Goal: Task Accomplishment & Management: Use online tool/utility

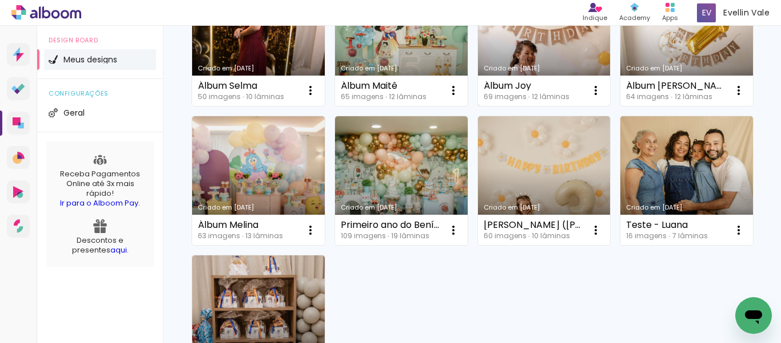
scroll to position [286, 0]
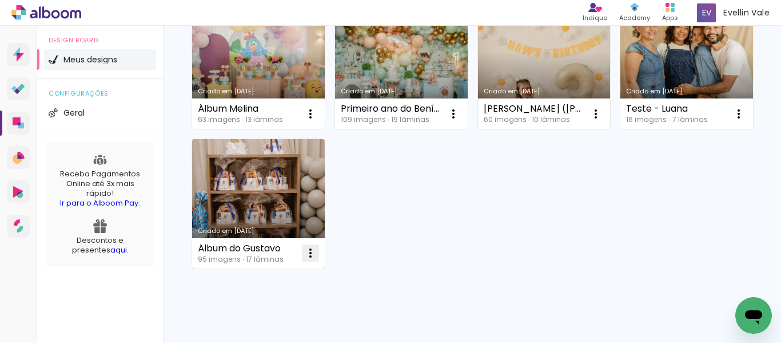
click at [317, 256] on iron-icon at bounding box center [311, 253] width 14 height 14
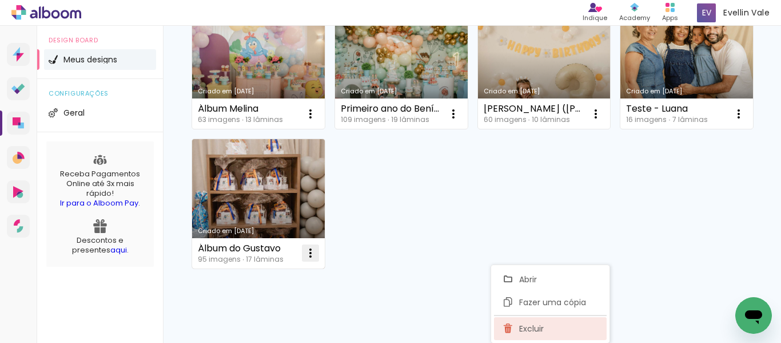
click at [538, 324] on span "Excluir" at bounding box center [531, 328] width 25 height 8
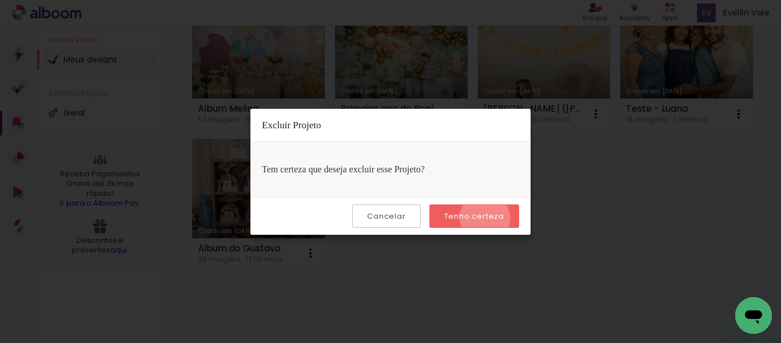
click at [0, 0] on slot "Tenho certeza" at bounding box center [0, 0] width 0 height 0
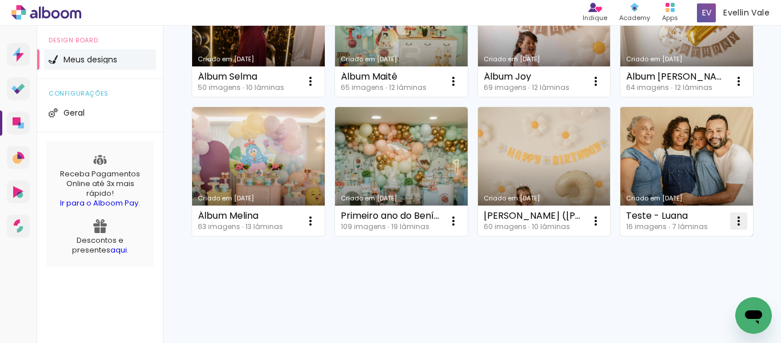
click at [732, 228] on iron-icon at bounding box center [739, 221] width 14 height 14
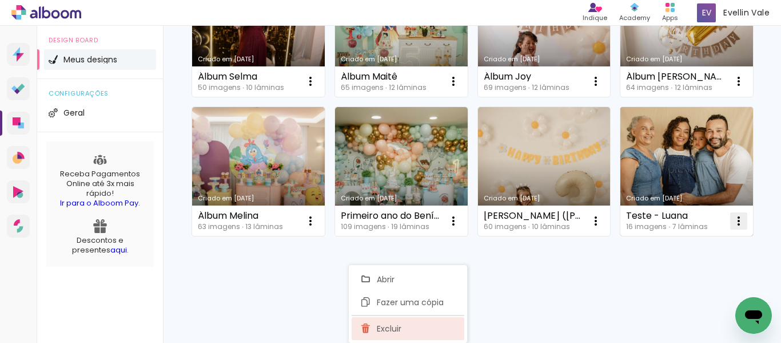
click at [401, 328] on paper-item "Excluir" at bounding box center [408, 328] width 113 height 23
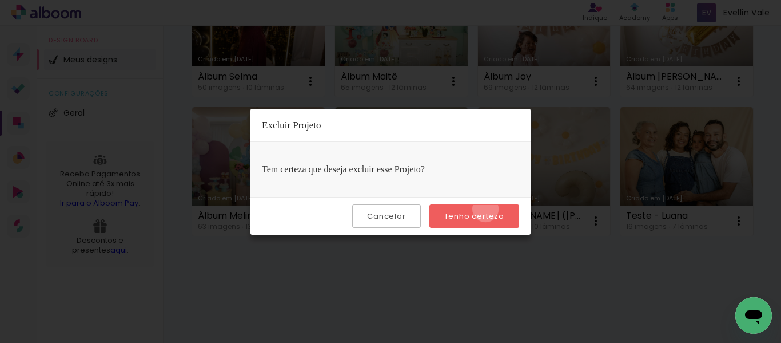
click at [487, 209] on paper-button "Tenho certeza" at bounding box center [474, 215] width 90 height 23
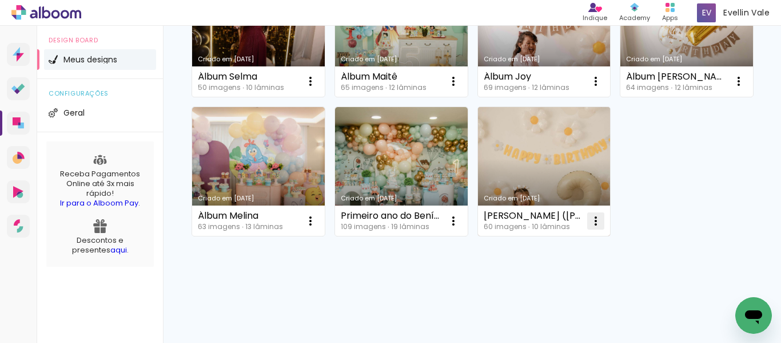
click at [589, 228] on iron-icon at bounding box center [596, 221] width 14 height 14
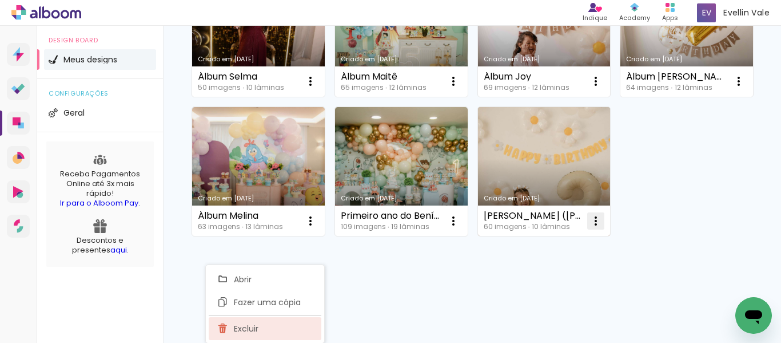
click at [272, 329] on paper-item "Excluir" at bounding box center [265, 328] width 113 height 23
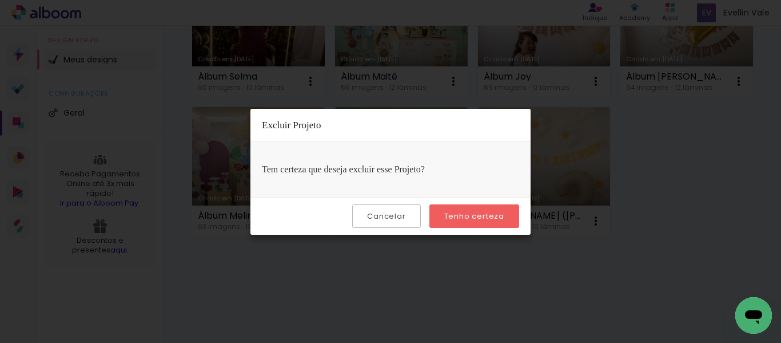
click at [471, 222] on paper-button "Tenho certeza" at bounding box center [474, 215] width 90 height 23
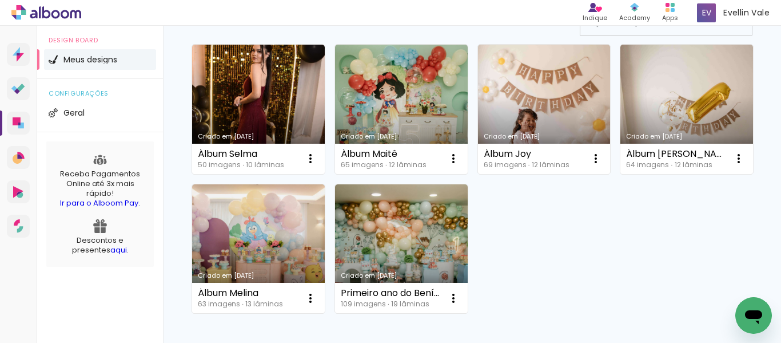
scroll to position [122, 0]
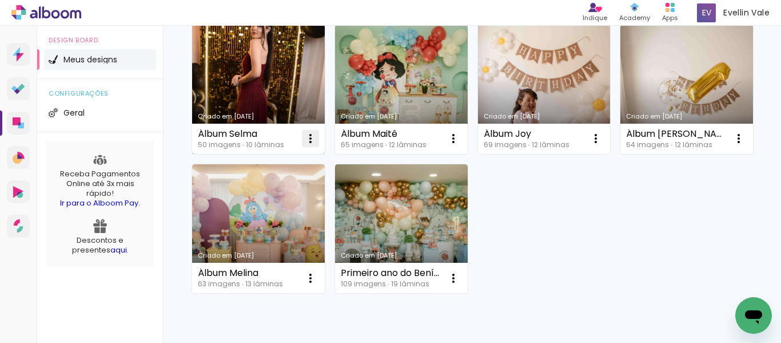
click at [306, 137] on iron-icon at bounding box center [311, 139] width 14 height 14
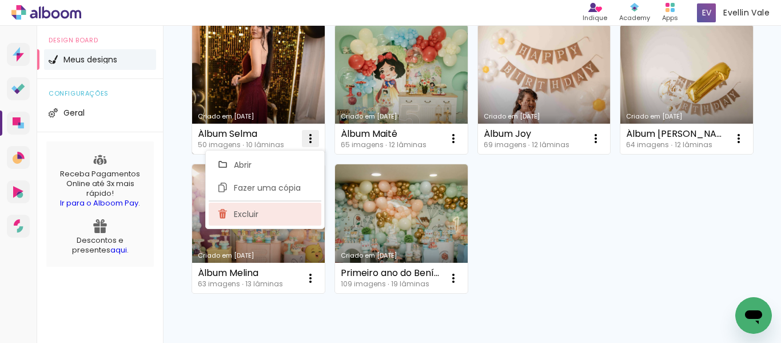
click at [270, 215] on paper-item "Excluir" at bounding box center [265, 213] width 113 height 23
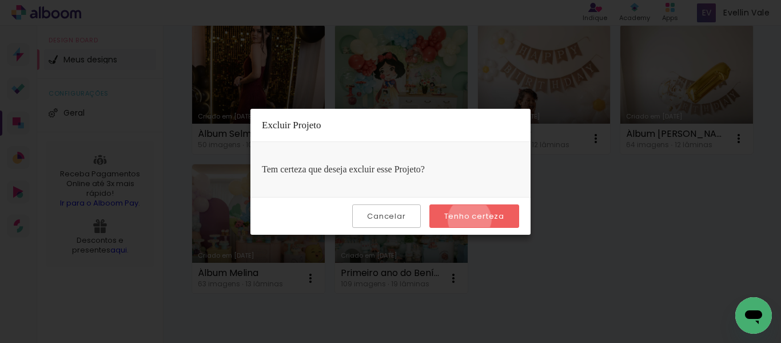
click at [0, 0] on slot "Tenho certeza" at bounding box center [0, 0] width 0 height 0
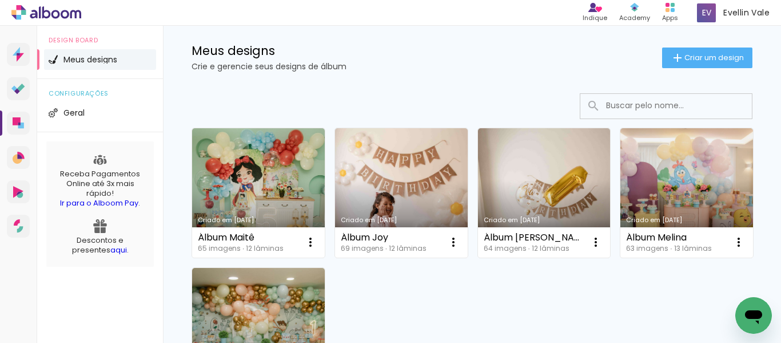
scroll to position [0, 0]
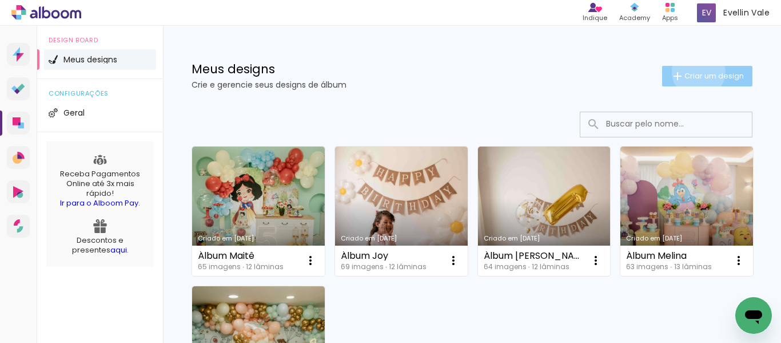
click at [688, 72] on span "Criar um design" at bounding box center [714, 75] width 59 height 7
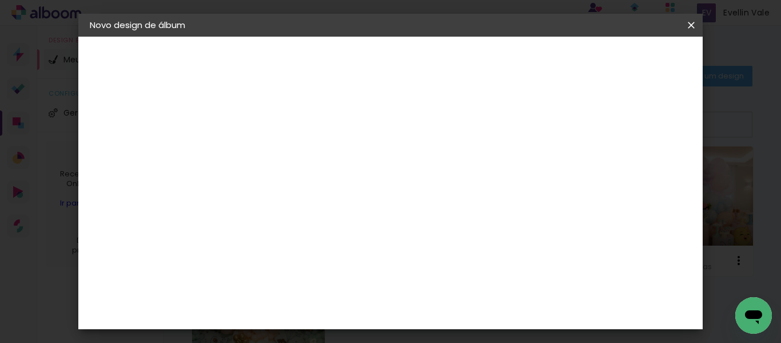
click at [277, 151] on input at bounding box center [277, 154] width 0 height 18
type input "Casamento [PERSON_NAME]"
type paper-input "Casamento [PERSON_NAME]"
click at [0, 0] on slot "Avançar" at bounding box center [0, 0] width 0 height 0
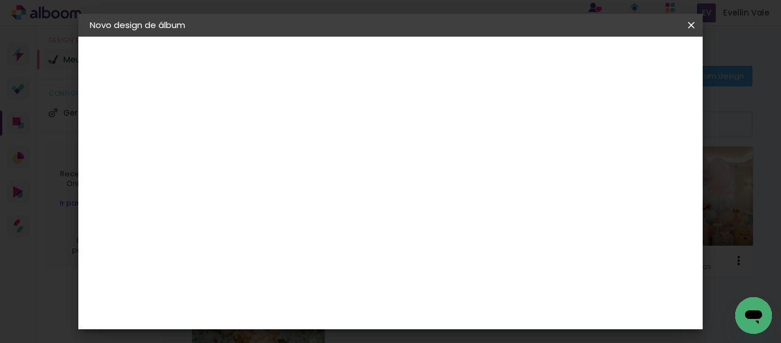
click at [328, 161] on input at bounding box center [306, 160] width 116 height 14
type input "go"
type paper-input "go"
click at [297, 254] on div "Go image" at bounding box center [283, 261] width 28 height 18
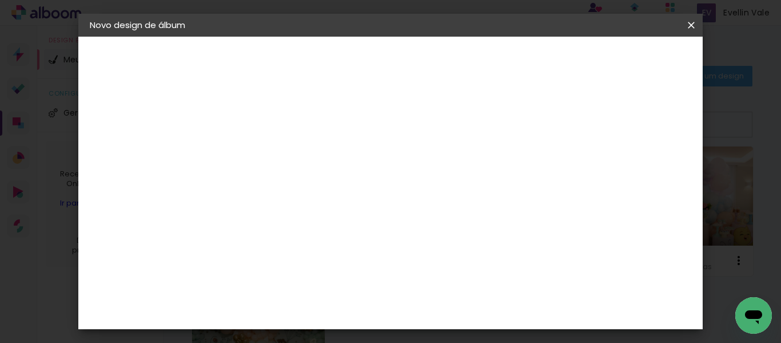
click at [0, 0] on slot "Tamanho Livre" at bounding box center [0, 0] width 0 height 0
click at [297, 260] on div "Go image" at bounding box center [283, 261] width 28 height 18
click at [0, 0] on slot "Avançar" at bounding box center [0, 0] width 0 height 0
click at [321, 190] on input "text" at bounding box center [299, 199] width 45 height 18
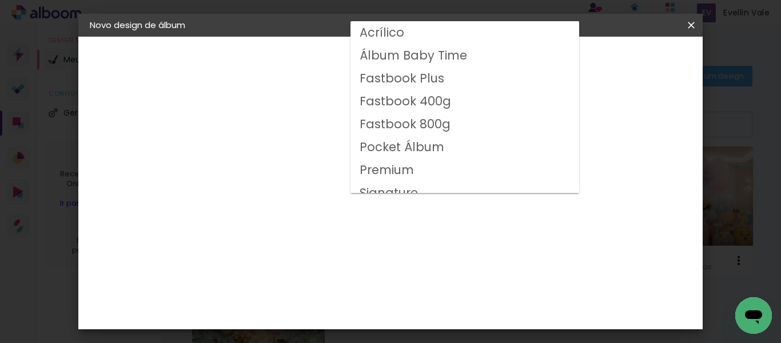
click at [0, 0] on slot "Fastbook 400g" at bounding box center [0, 0] width 0 height 0
type input "Fastbook 400g"
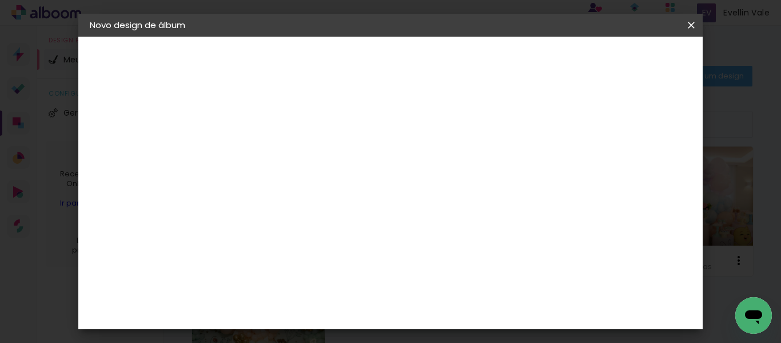
scroll to position [229, 0]
click at [354, 299] on span "20 × 20" at bounding box center [327, 317] width 53 height 37
click at [0, 0] on slot "Avançar" at bounding box center [0, 0] width 0 height 0
click at [272, 124] on input "2" at bounding box center [267, 123] width 39 height 14
type input "3"
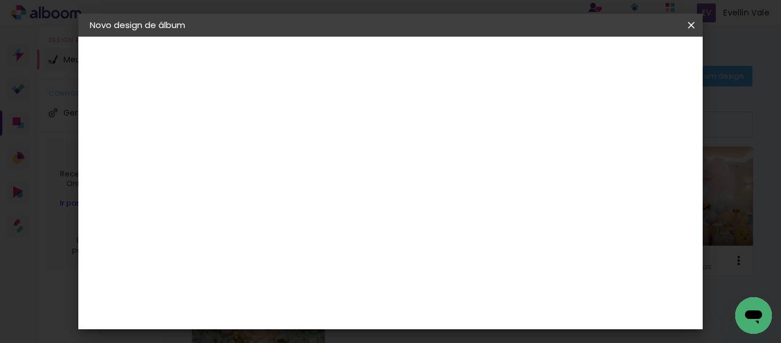
type paper-input "3"
click at [282, 118] on input "3" at bounding box center [267, 123] width 39 height 14
click at [375, 124] on div at bounding box center [370, 123] width 10 height 10
type paper-checkbox "on"
click at [440, 57] on span "Iniciar design" at bounding box center [426, 65] width 26 height 16
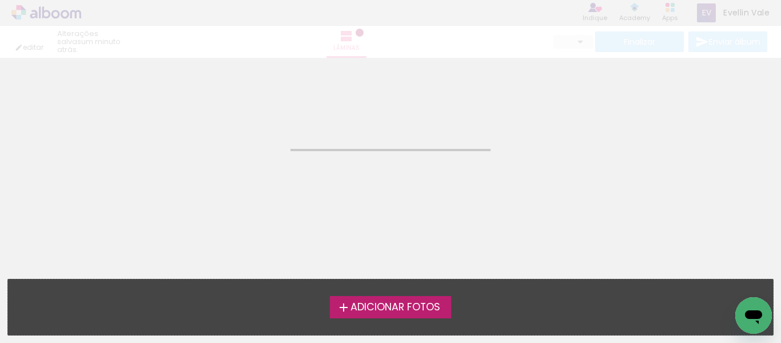
click at [404, 302] on span "Adicionar Fotos" at bounding box center [396, 307] width 90 height 10
click at [0, 0] on input "file" at bounding box center [0, 0] width 0 height 0
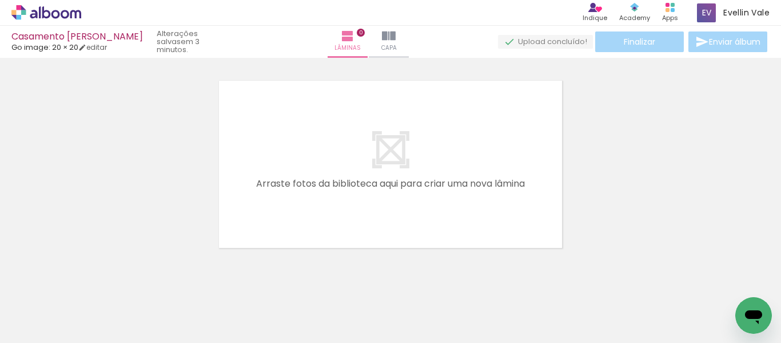
scroll to position [15, 0]
